Goal: Task Accomplishment & Management: Use online tool/utility

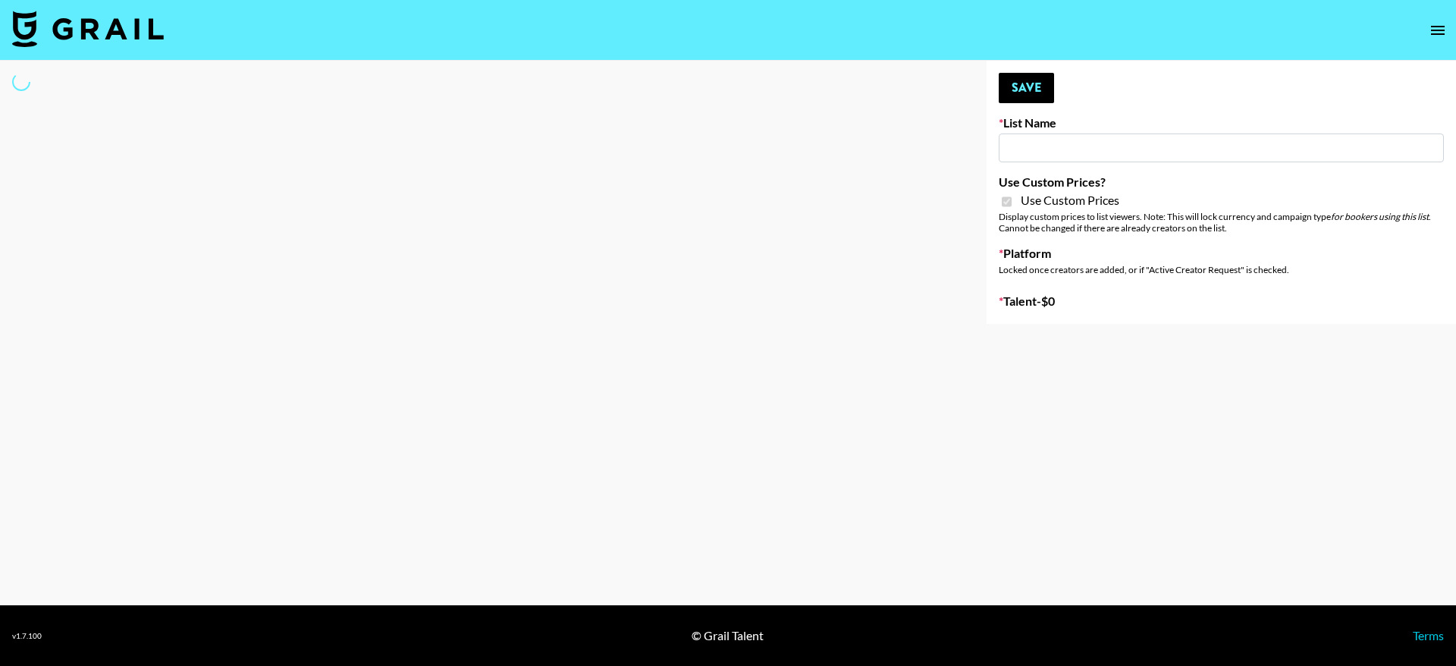
type input "Yap Freely x more MICRO CREATORS"
checkbox input "true"
select select "Brand"
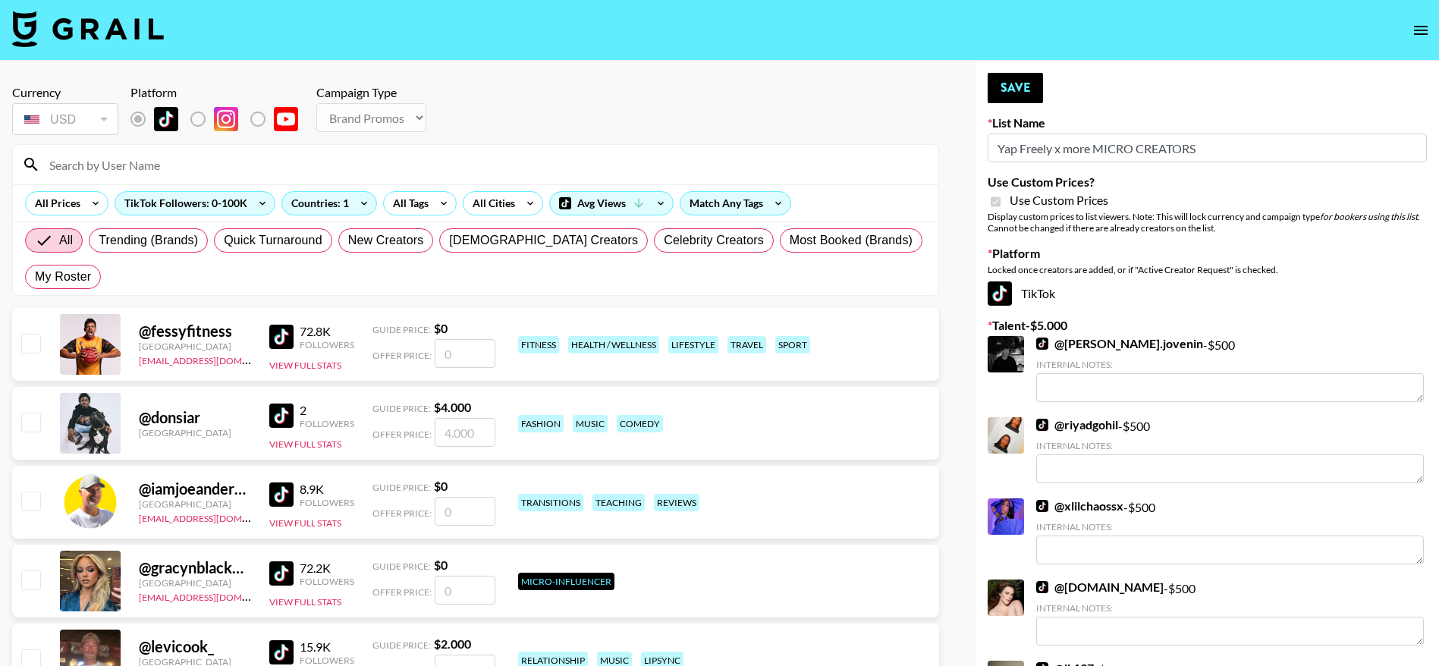
click at [97, 168] on input at bounding box center [484, 164] width 889 height 24
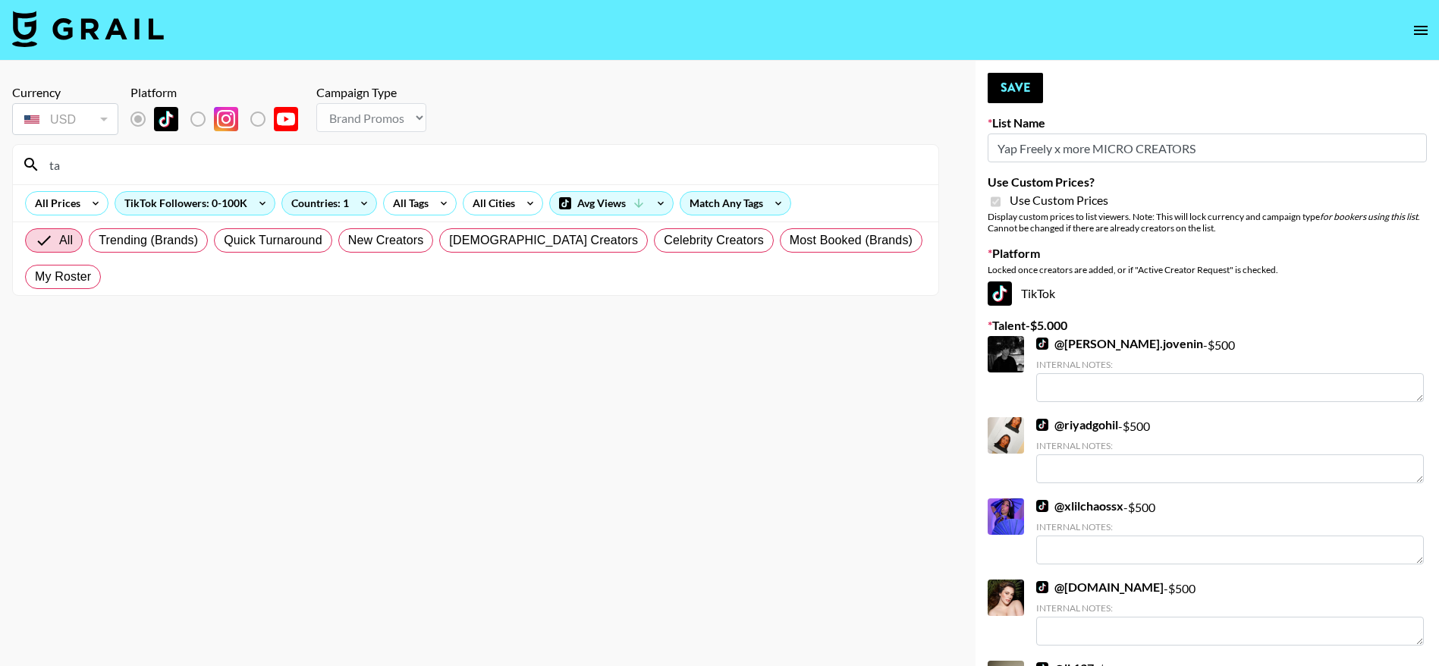
type input "t"
type input "badbaby"
click at [111, 172] on input "badbaby" at bounding box center [484, 164] width 889 height 24
click at [620, 203] on div "Avg Views" at bounding box center [611, 203] width 123 height 23
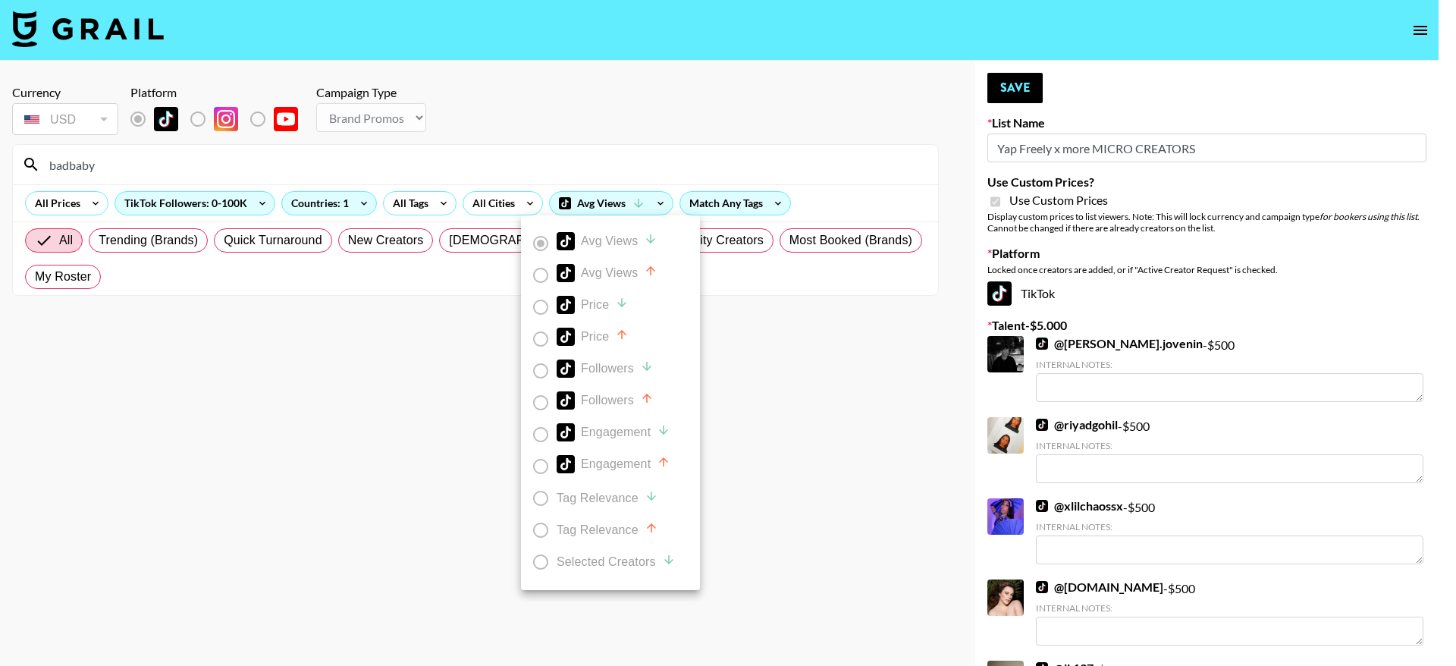
click at [721, 198] on div at bounding box center [728, 333] width 1456 height 666
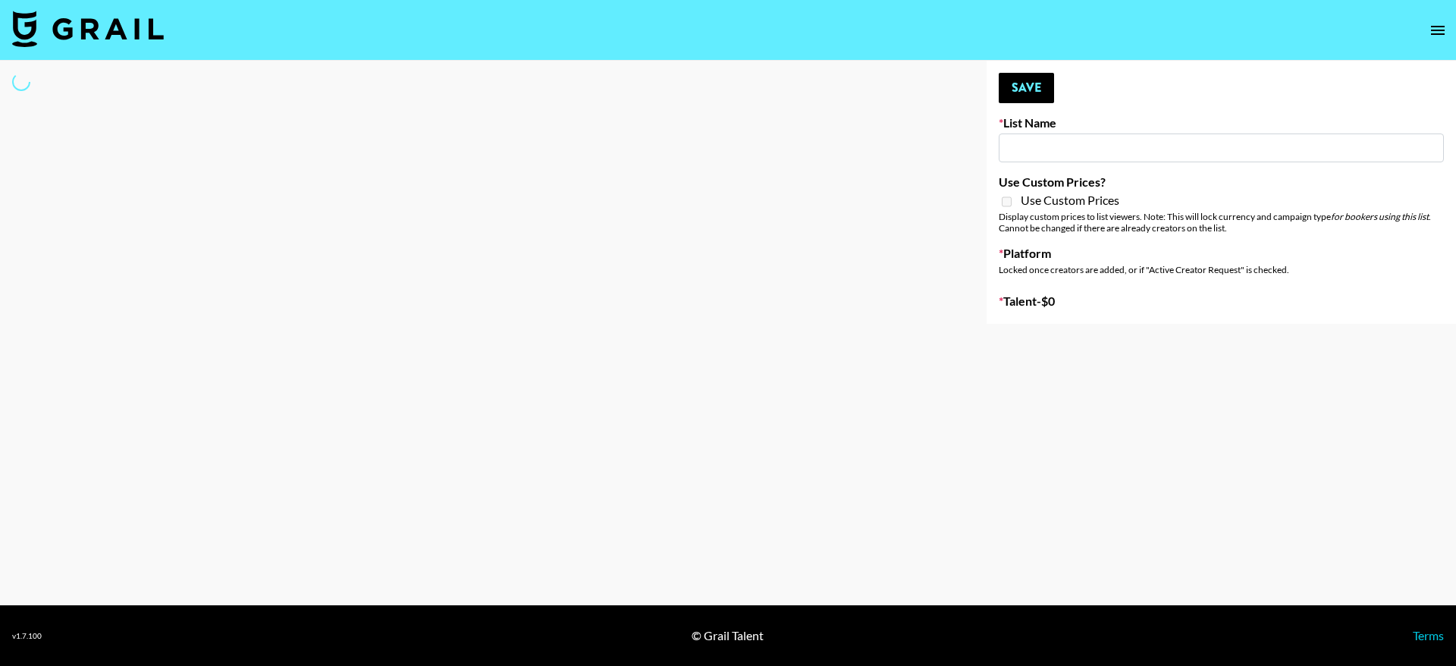
type input "Content Labs for Canva"
select select "Brand"
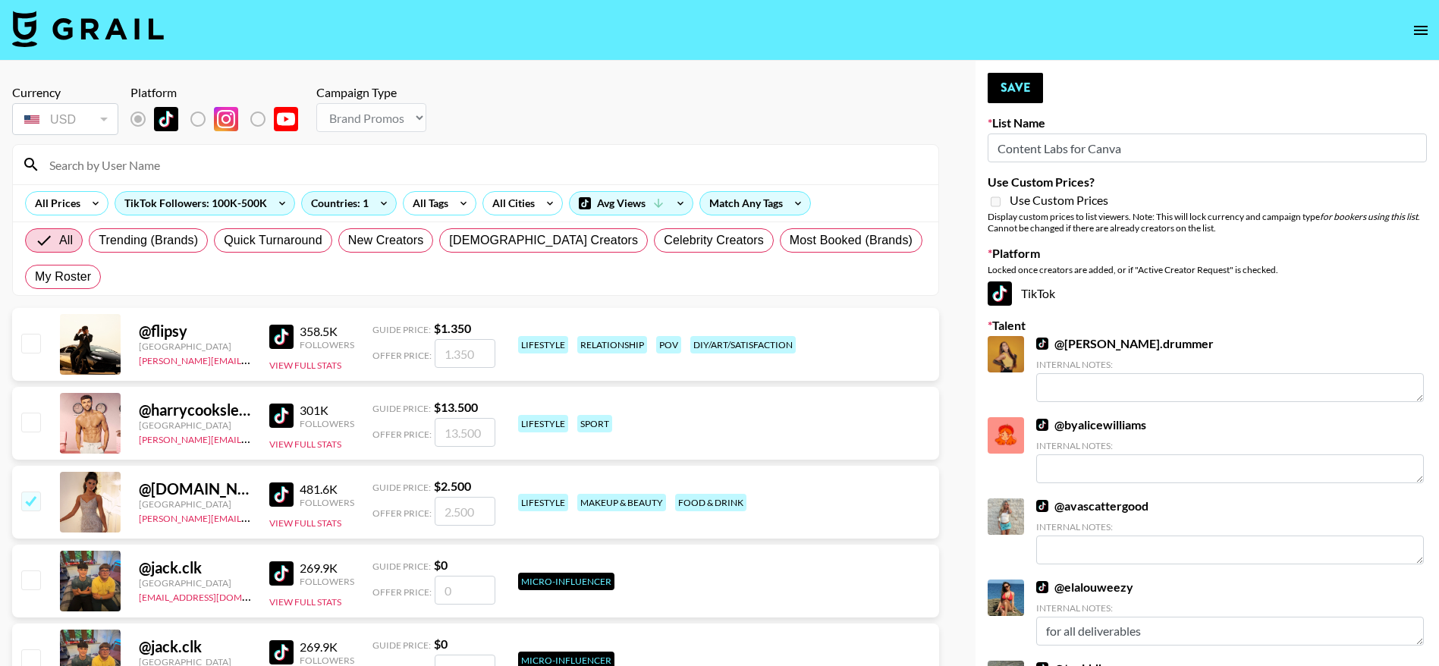
click at [181, 177] on div at bounding box center [475, 164] width 925 height 39
click at [77, 154] on input at bounding box center [484, 164] width 889 height 24
type input "kayang"
